Goal: Information Seeking & Learning: Learn about a topic

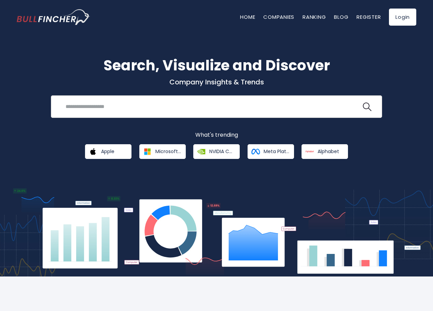
click at [122, 110] on input "search" at bounding box center [211, 106] width 300 height 13
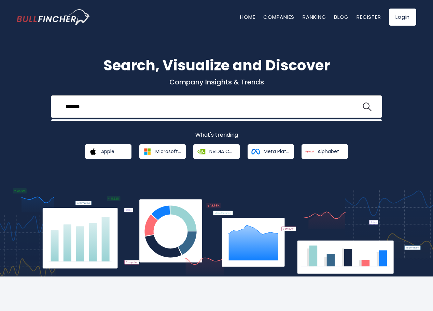
type input "*******"
click at [363, 102] on button at bounding box center [367, 106] width 9 height 9
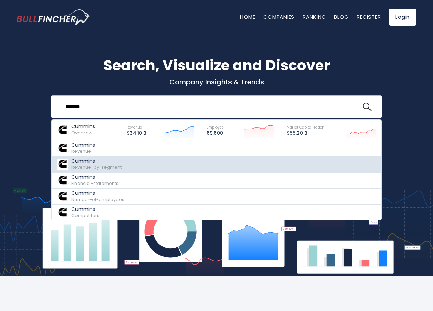
click at [97, 166] on span "Revenue-by-segment" at bounding box center [96, 167] width 50 height 6
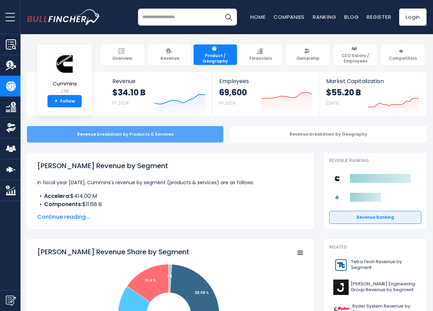
click at [152, 140] on div "Revenue breakdown by Products & Services" at bounding box center [125, 134] width 196 height 16
click at [155, 136] on div "Revenue breakdown by Products & Services" at bounding box center [125, 134] width 196 height 16
click at [176, 130] on div "Revenue breakdown by Products & Services" at bounding box center [125, 134] width 196 height 16
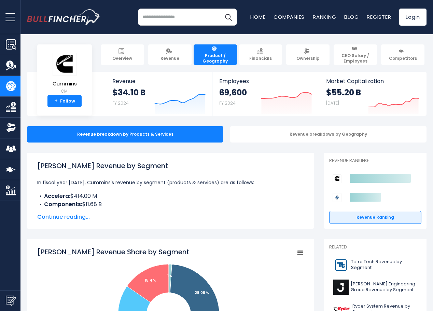
click at [79, 214] on span "Continue reading..." at bounding box center [170, 217] width 266 height 8
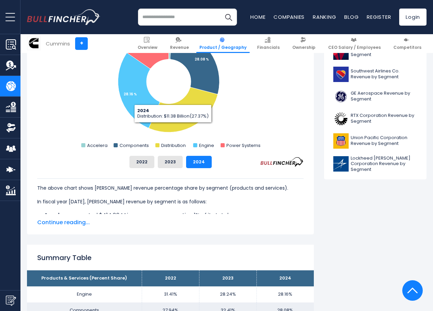
scroll to position [410, 0]
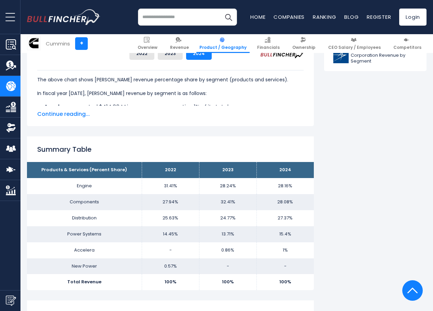
click at [71, 115] on span "Continue reading..." at bounding box center [170, 114] width 266 height 8
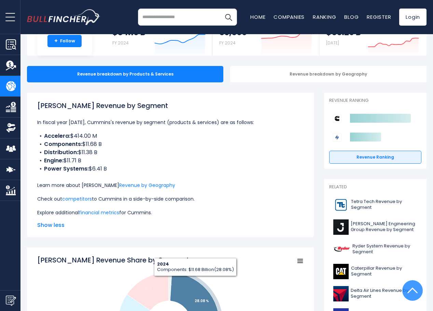
scroll to position [0, 0]
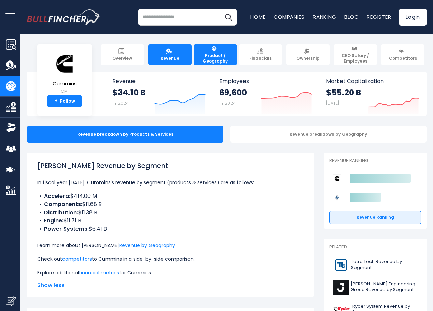
click at [178, 53] on link "Revenue" at bounding box center [169, 54] width 43 height 20
click at [165, 57] on span "Revenue" at bounding box center [169, 58] width 19 height 5
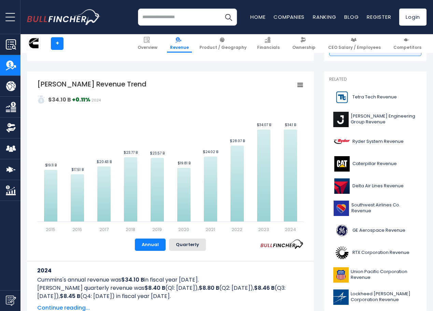
scroll to position [137, 0]
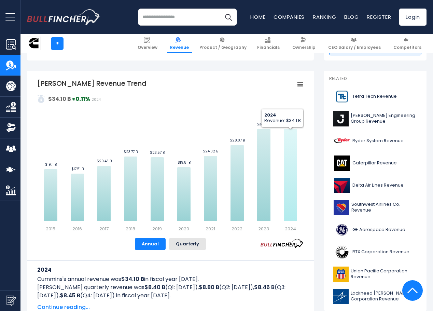
click at [293, 213] on icon "Cummins's Revenue Trend" at bounding box center [290, 175] width 13 height 92
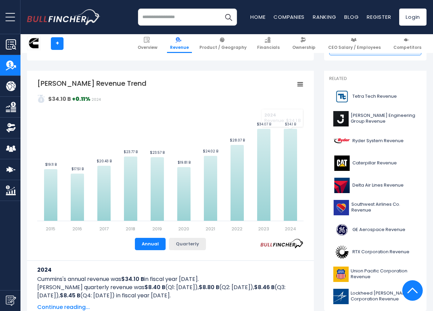
click at [193, 246] on button "Quarterly" at bounding box center [187, 244] width 37 height 12
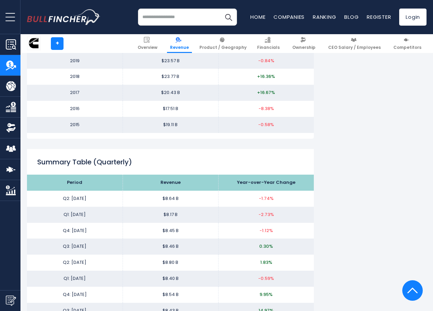
scroll to position [820, 0]
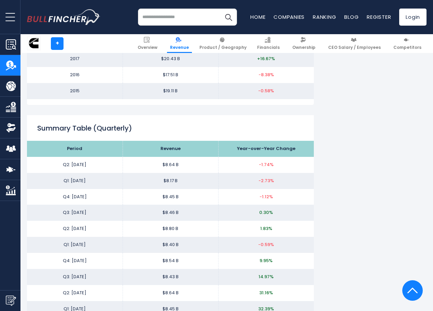
click at [168, 164] on td "$8.64 B" at bounding box center [171, 165] width 96 height 16
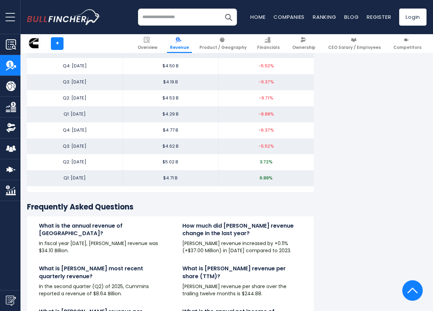
scroll to position [1502, 0]
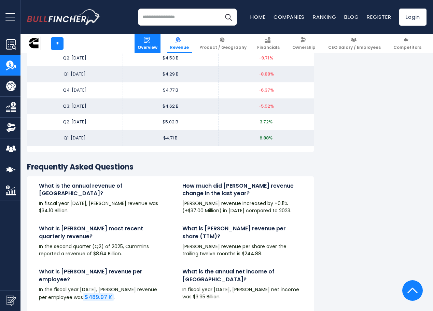
click at [157, 45] on span "Overview" at bounding box center [148, 47] width 20 height 5
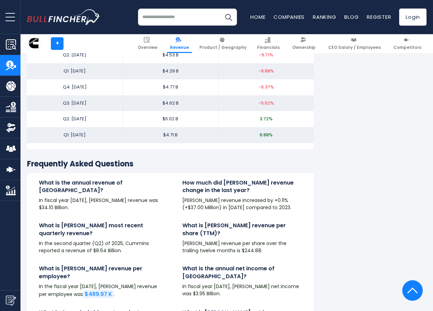
scroll to position [1434, 0]
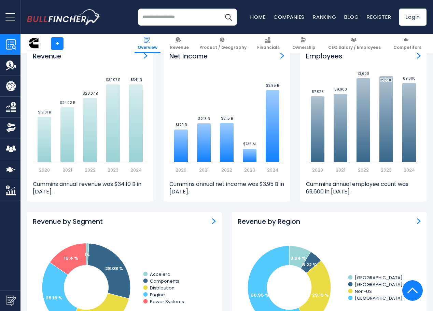
scroll to position [444, 0]
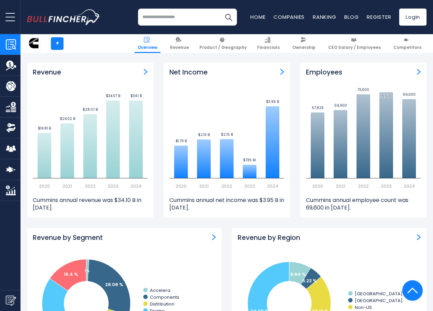
click at [418, 70] on img "Employees" at bounding box center [419, 72] width 4 height 6
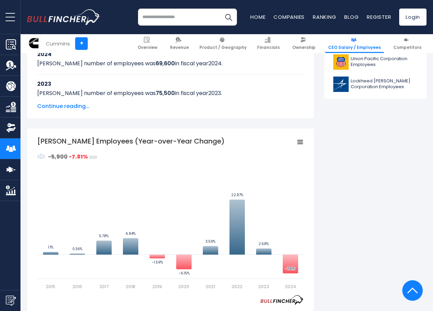
scroll to position [376, 0]
click at [61, 106] on span "Continue reading..." at bounding box center [170, 106] width 266 height 8
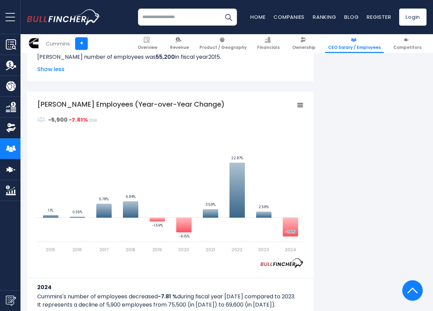
scroll to position [751, 0]
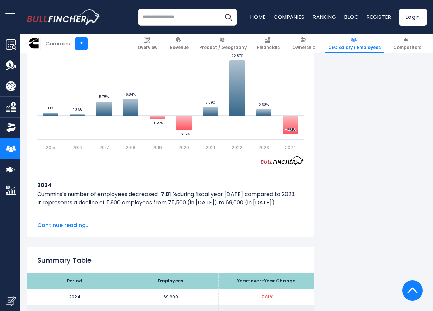
click at [79, 224] on span "Continue reading..." at bounding box center [170, 225] width 266 height 8
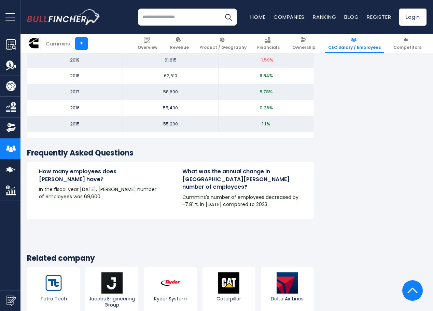
scroll to position [1502, 0]
